Goal: Task Accomplishment & Management: Manage account settings

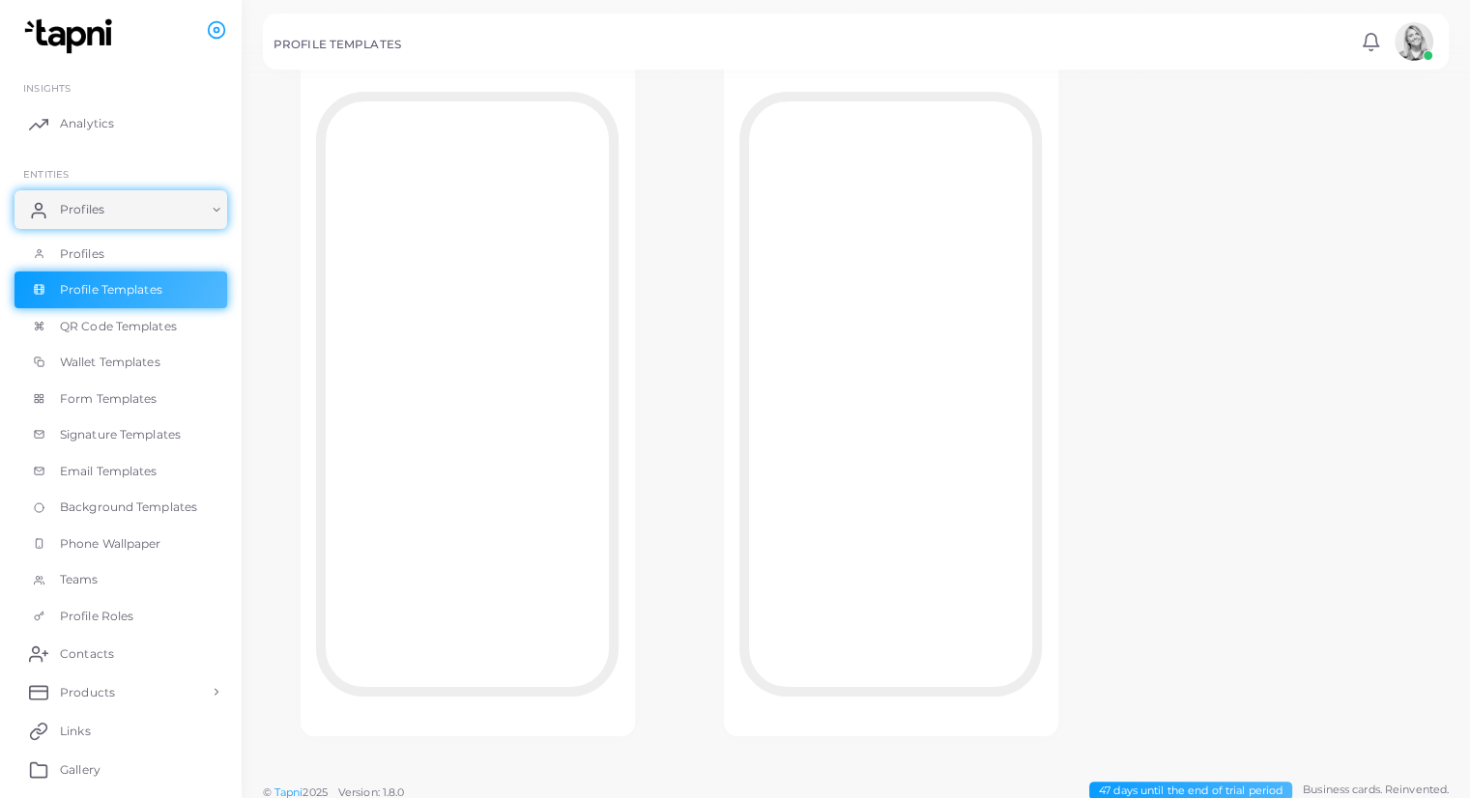
scroll to position [162, 0]
click at [126, 359] on span "Wallet Templates" at bounding box center [115, 362] width 101 height 17
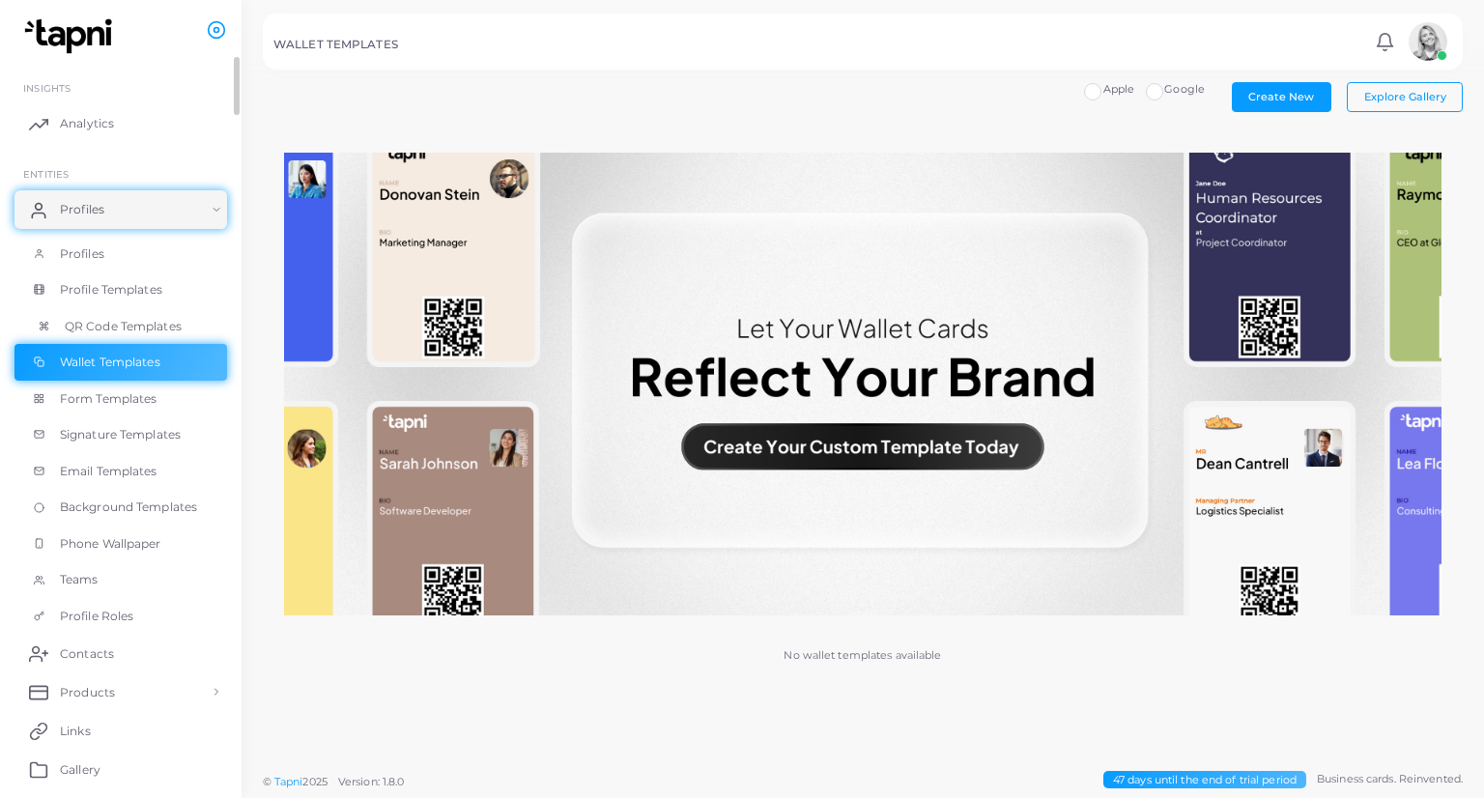
click at [129, 331] on span "QR Code Templates" at bounding box center [123, 326] width 117 height 17
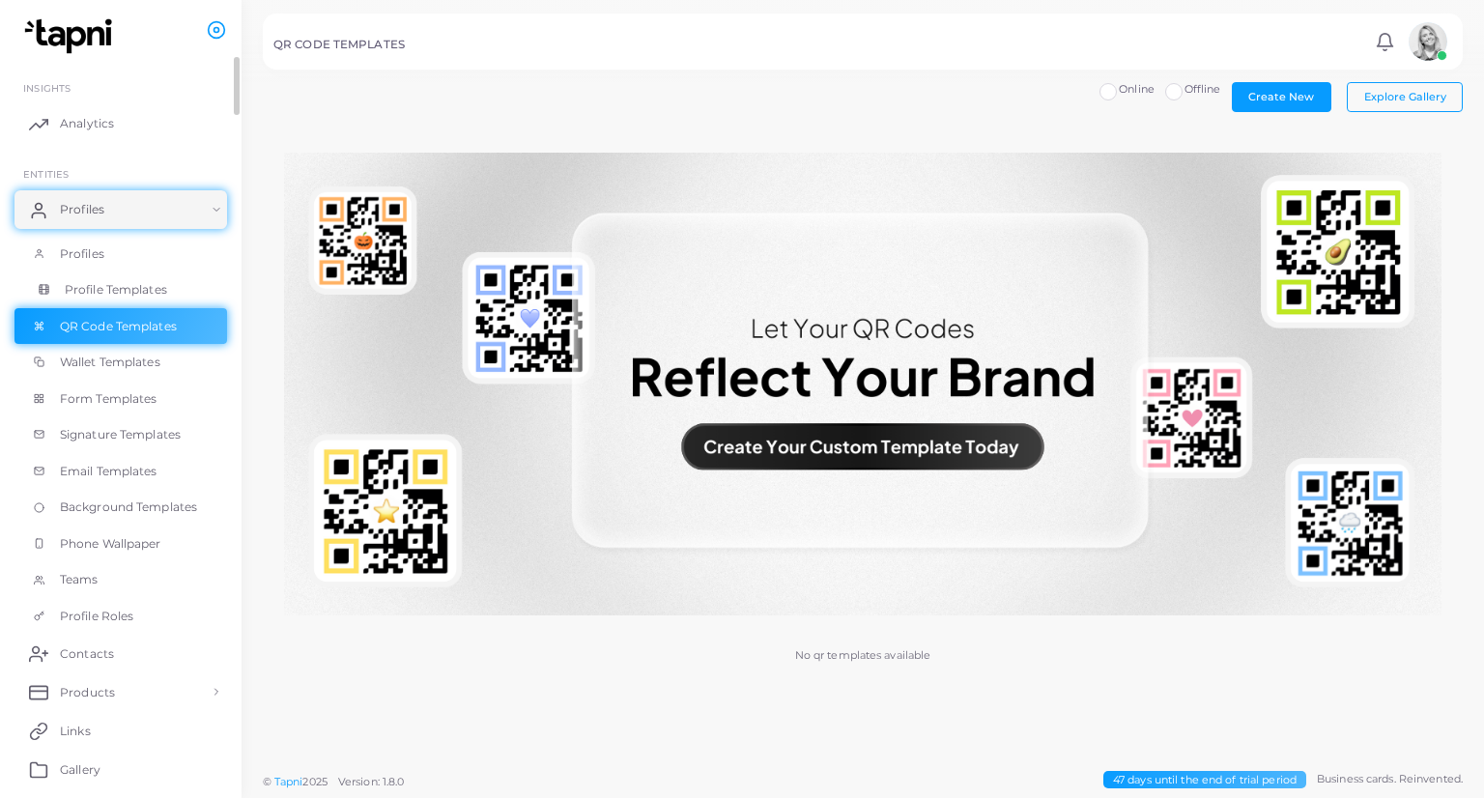
click at [120, 279] on link "Profile Templates" at bounding box center [120, 290] width 213 height 37
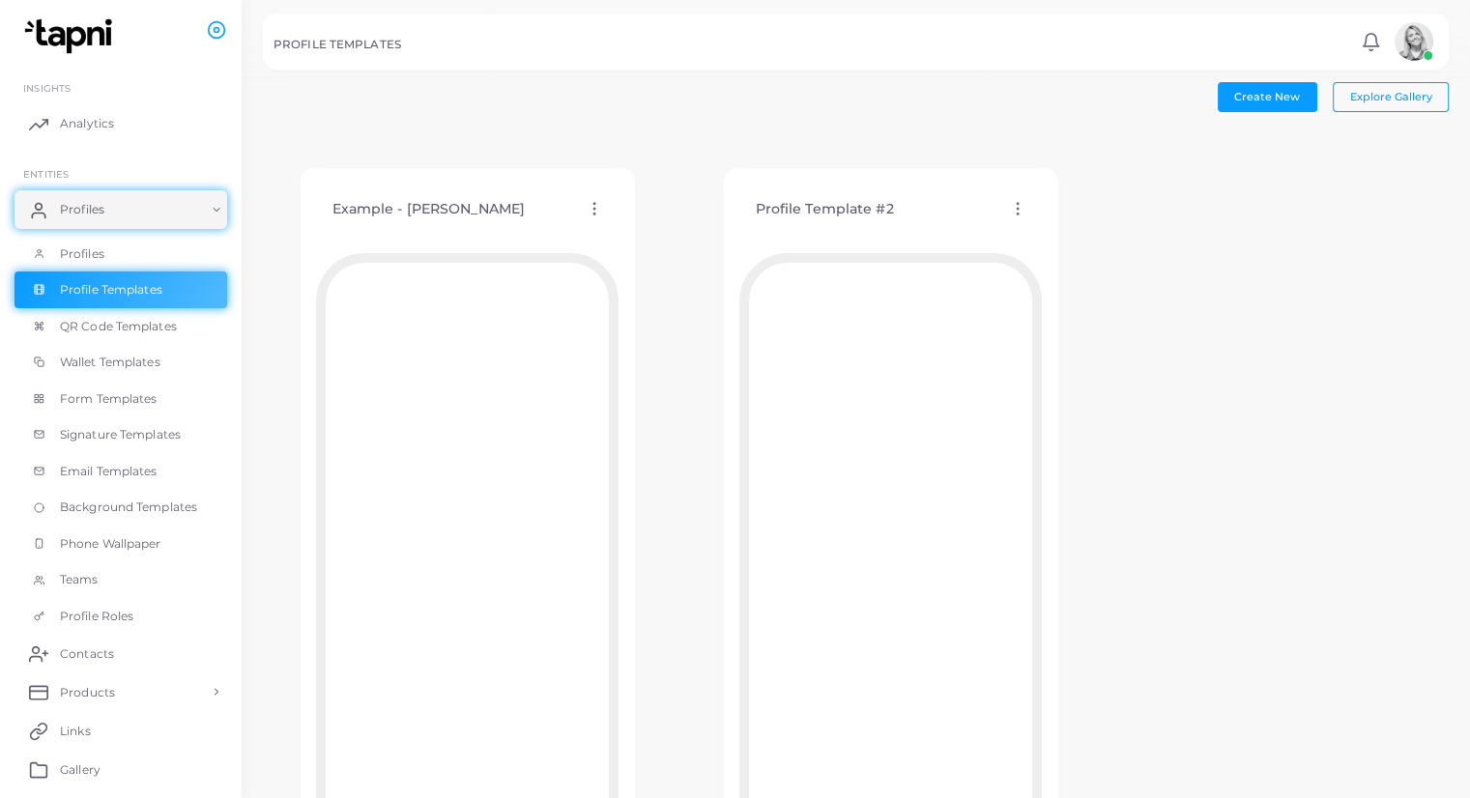
click at [597, 216] on icon at bounding box center [594, 208] width 17 height 17
click at [618, 239] on icon at bounding box center [622, 240] width 15 height 15
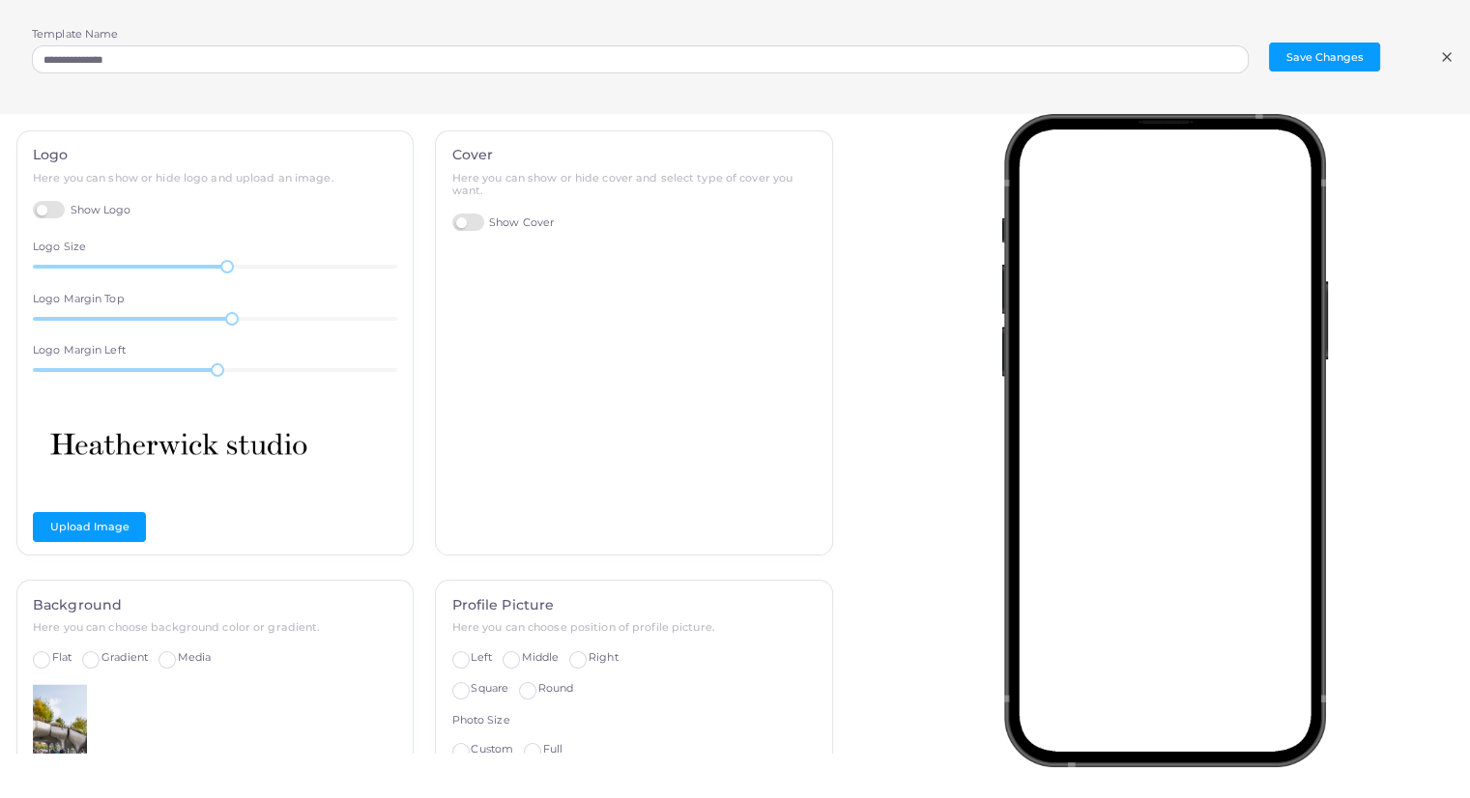
click at [1442, 63] on icon at bounding box center [1446, 56] width 15 height 15
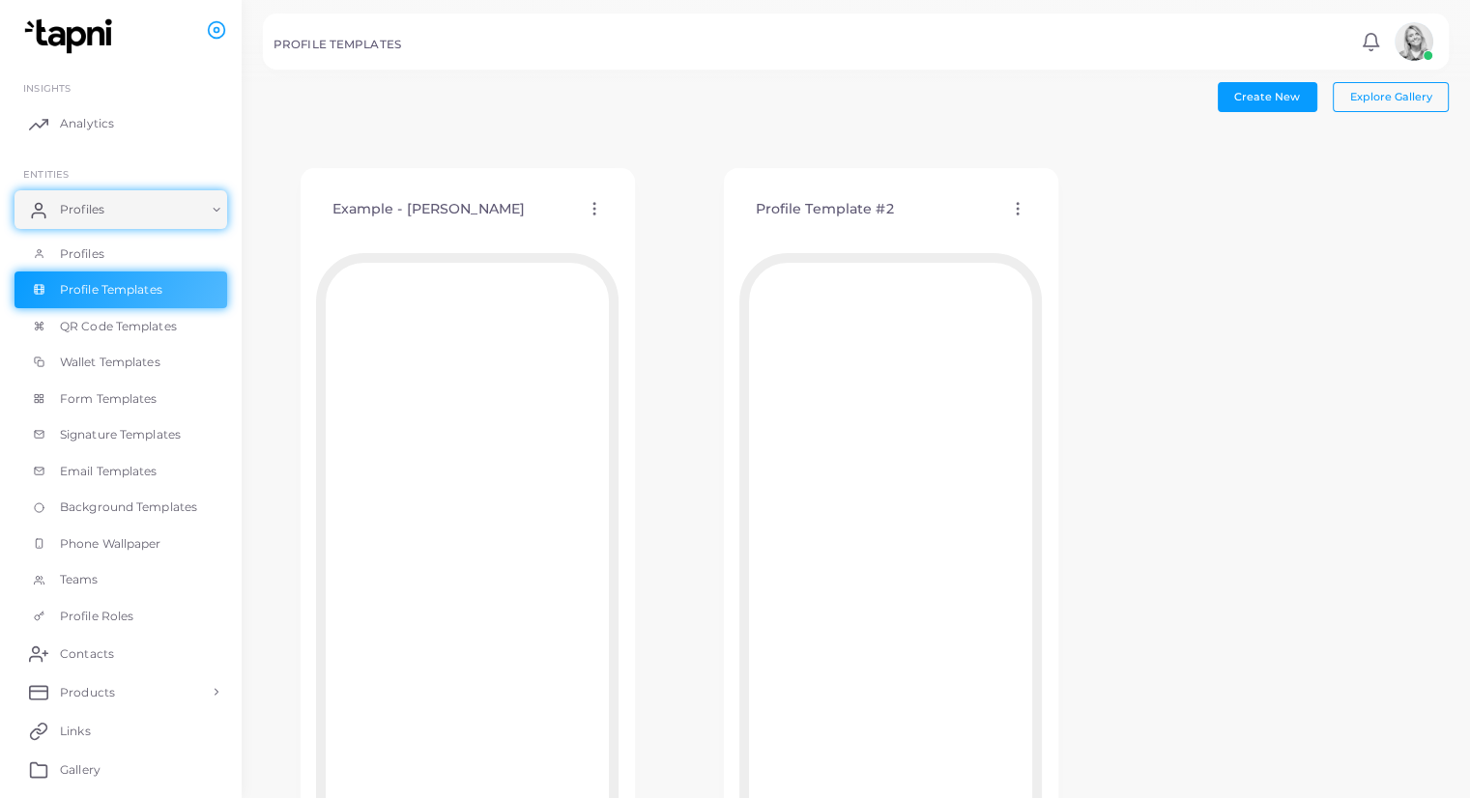
scroll to position [158, 0]
